Goal: Find specific page/section: Find specific page/section

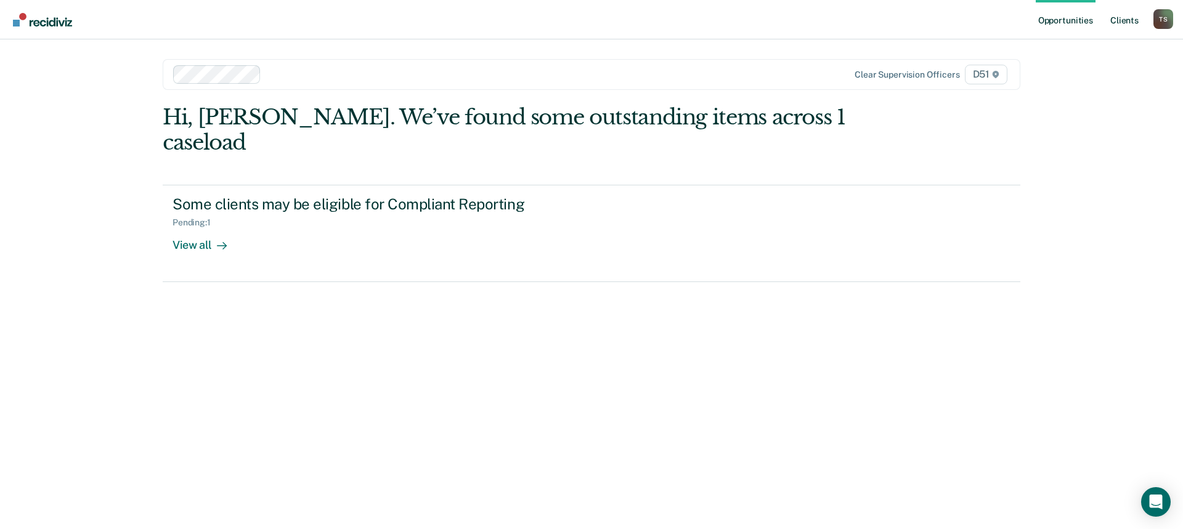
click at [1123, 28] on link "Client s" at bounding box center [1123, 19] width 33 height 39
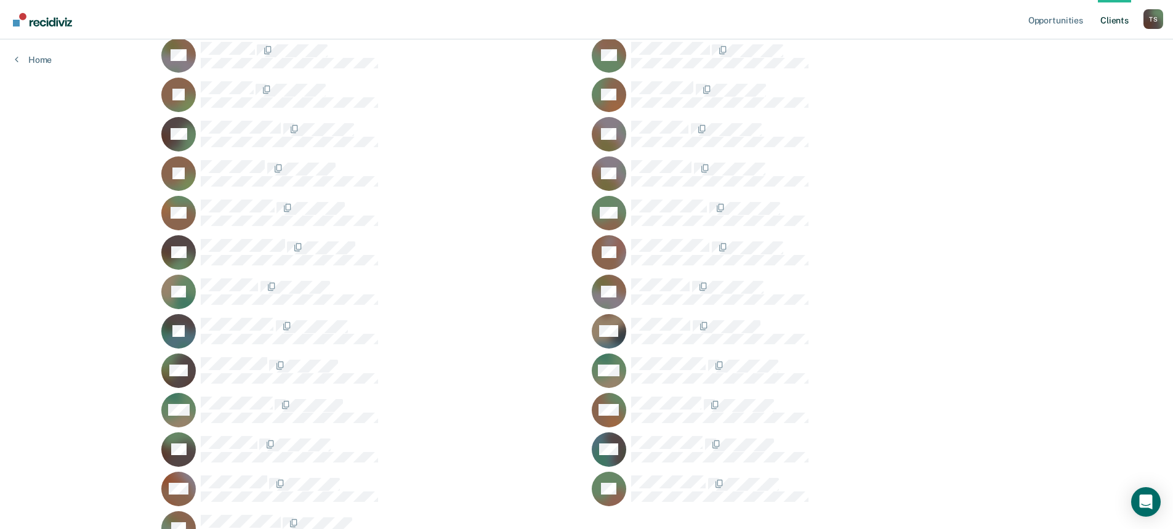
scroll to position [1474, 0]
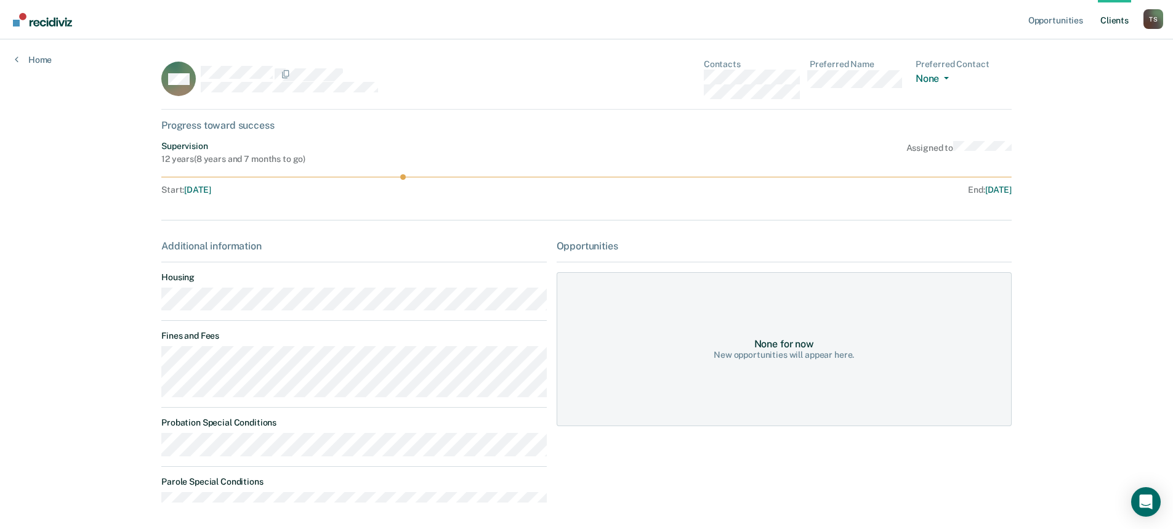
click at [1119, 22] on link "Client s" at bounding box center [1114, 19] width 33 height 39
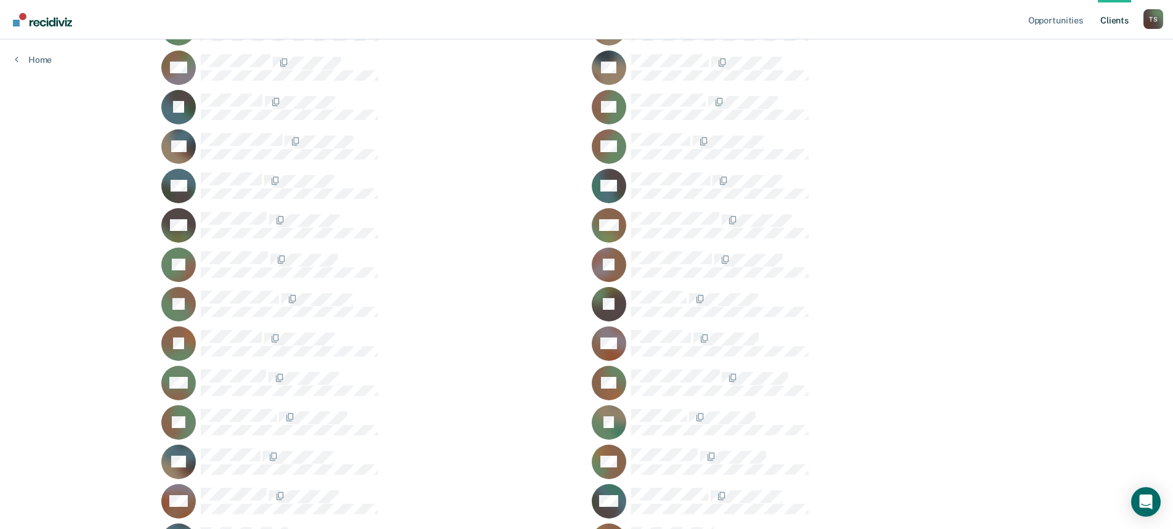
scroll to position [554, 0]
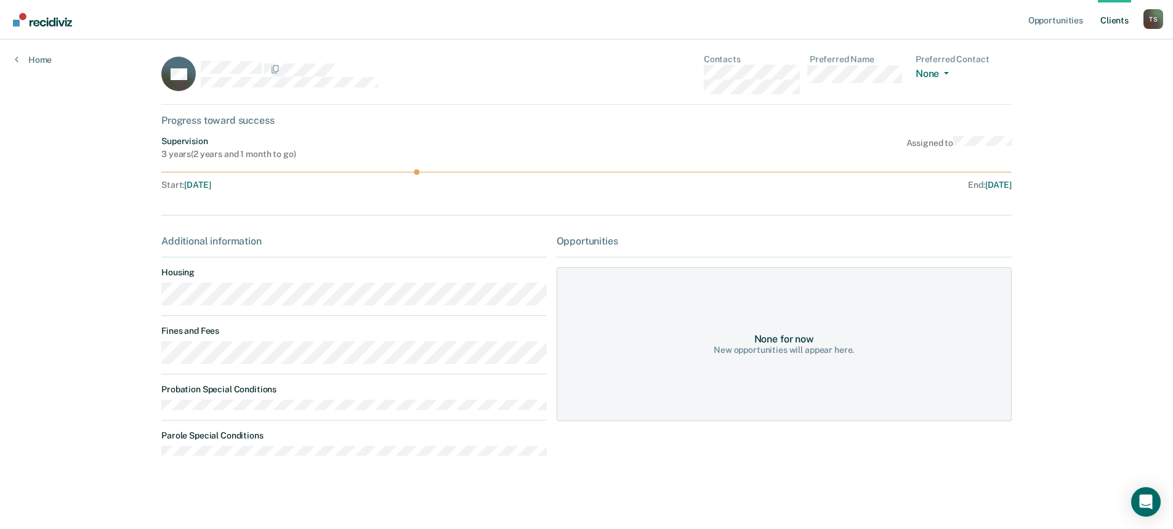
scroll to position [6, 0]
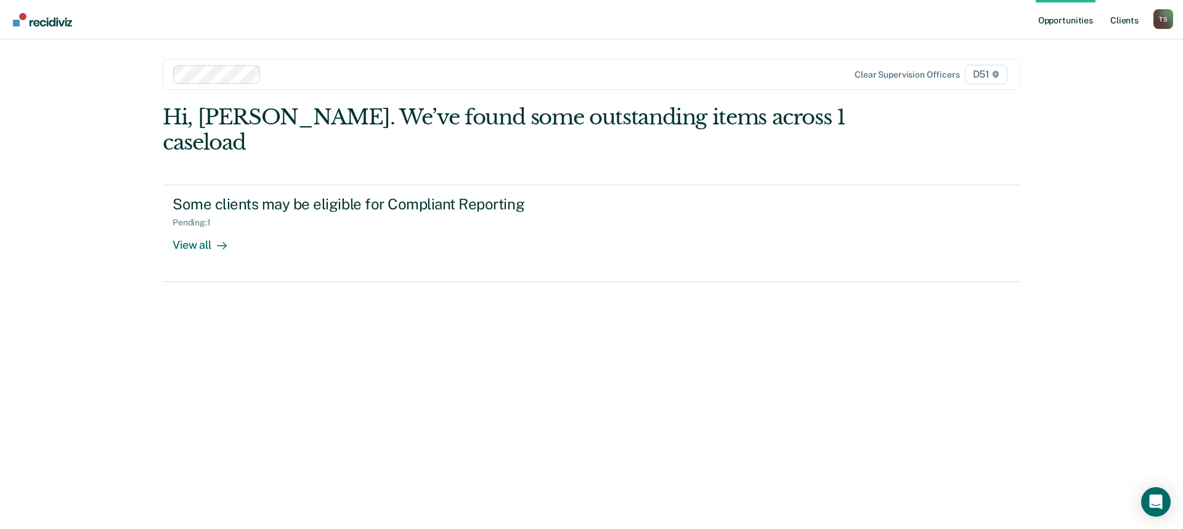
click at [1120, 27] on link "Client s" at bounding box center [1123, 19] width 33 height 39
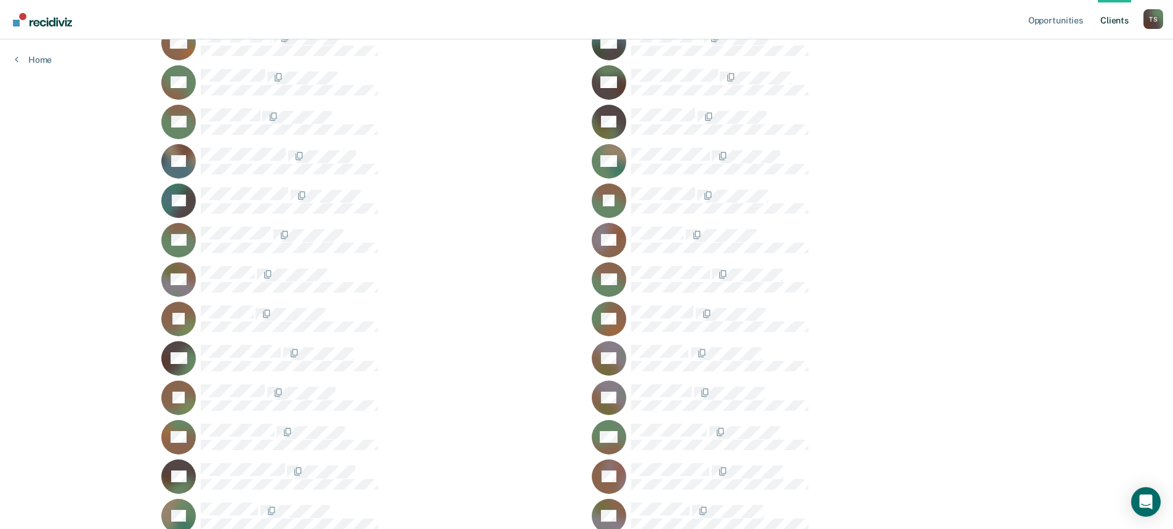
scroll to position [1232, 0]
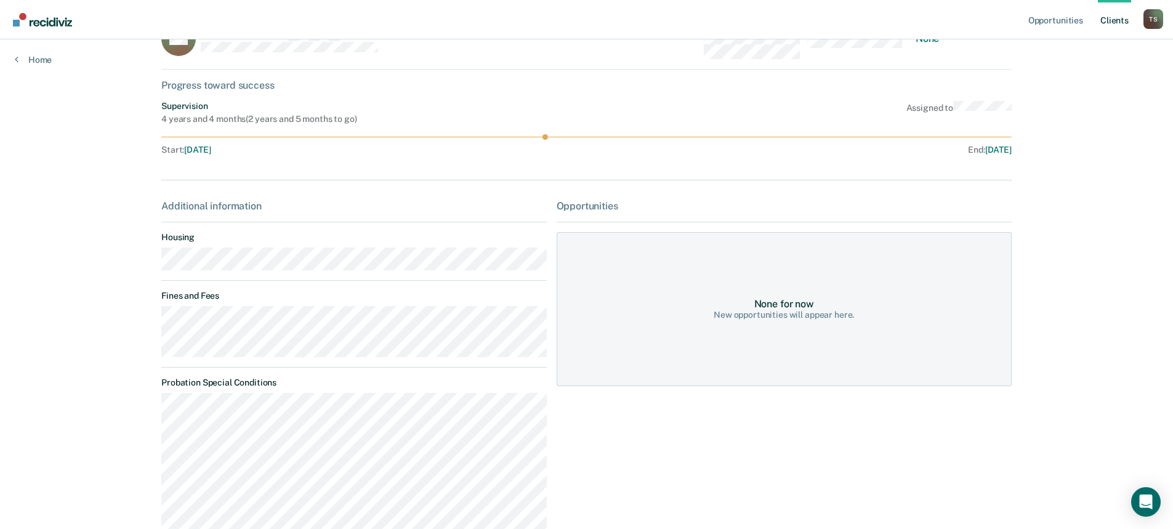
scroll to position [62, 0]
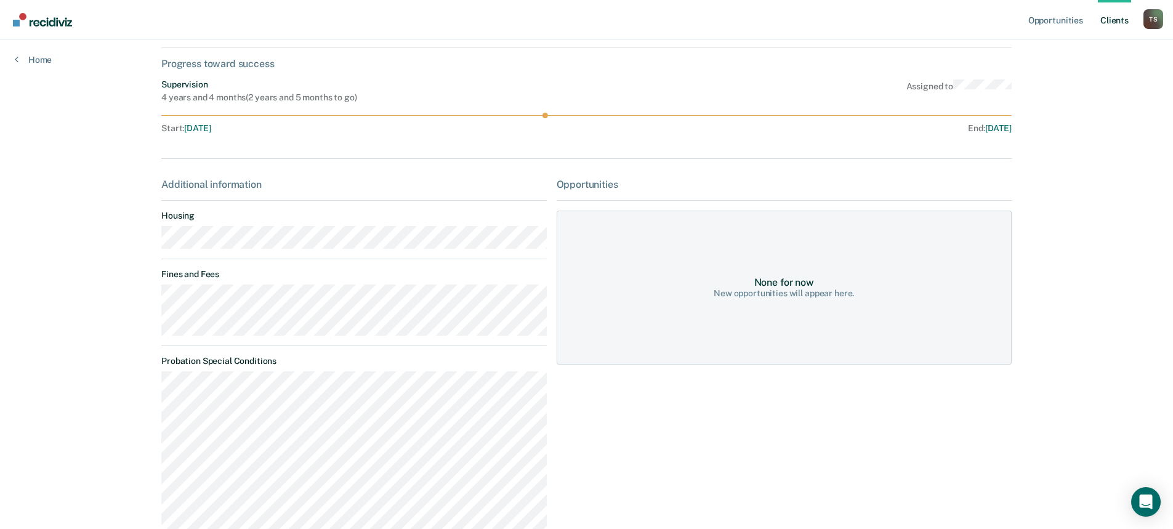
click at [154, 289] on main "MS Contacts Preferred Name Preferred Contact None Call Text Email None Progress…" at bounding box center [587, 334] width 880 height 712
